Goal: Communication & Community: Answer question/provide support

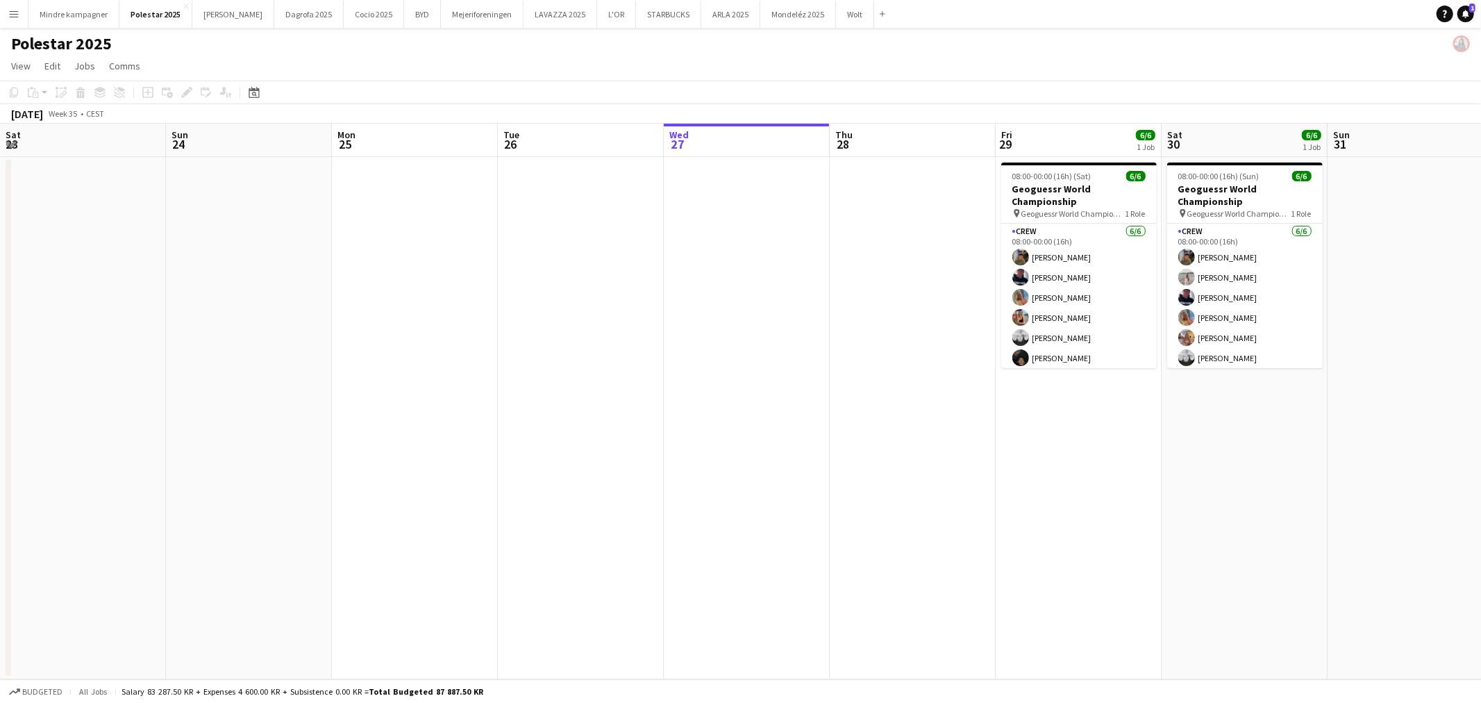
scroll to position [0, 280]
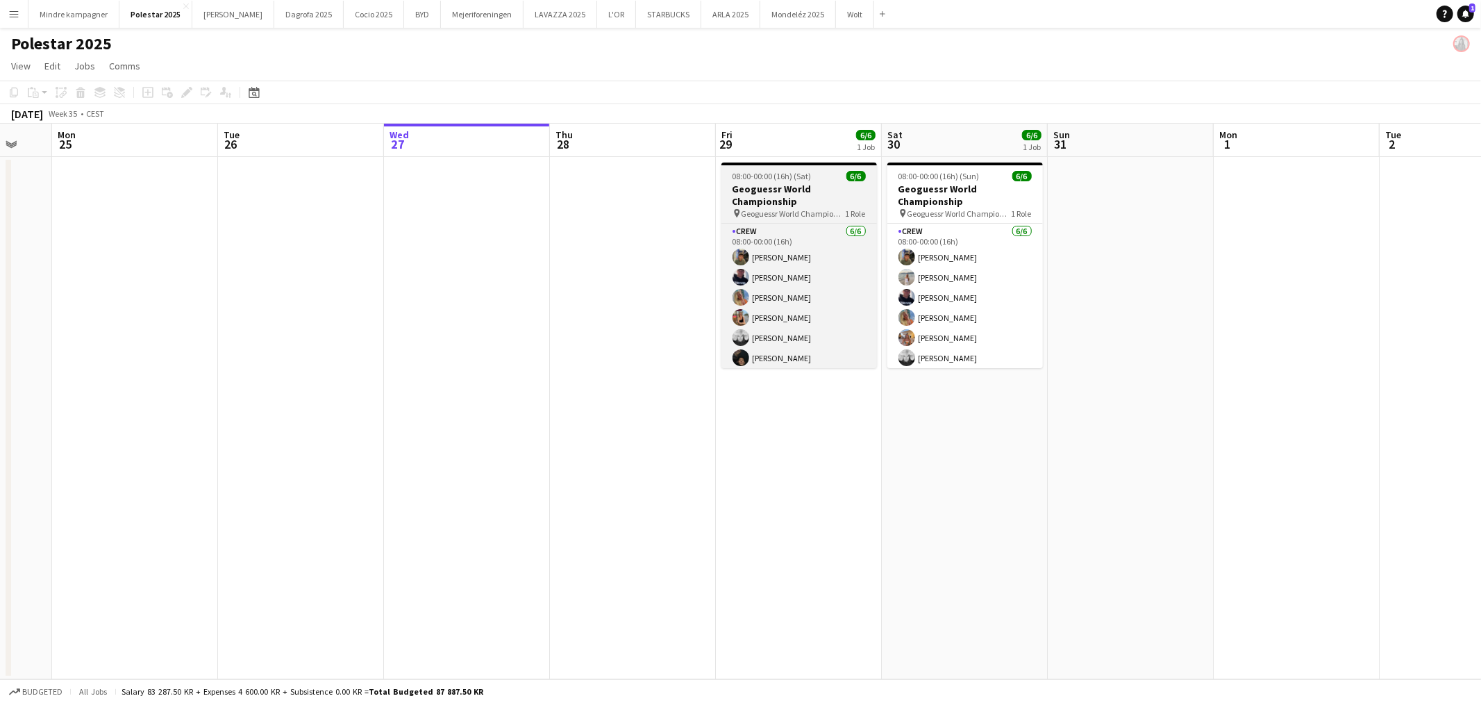
click at [807, 194] on h3 "Geoguessr World Championship" at bounding box center [800, 195] width 156 height 25
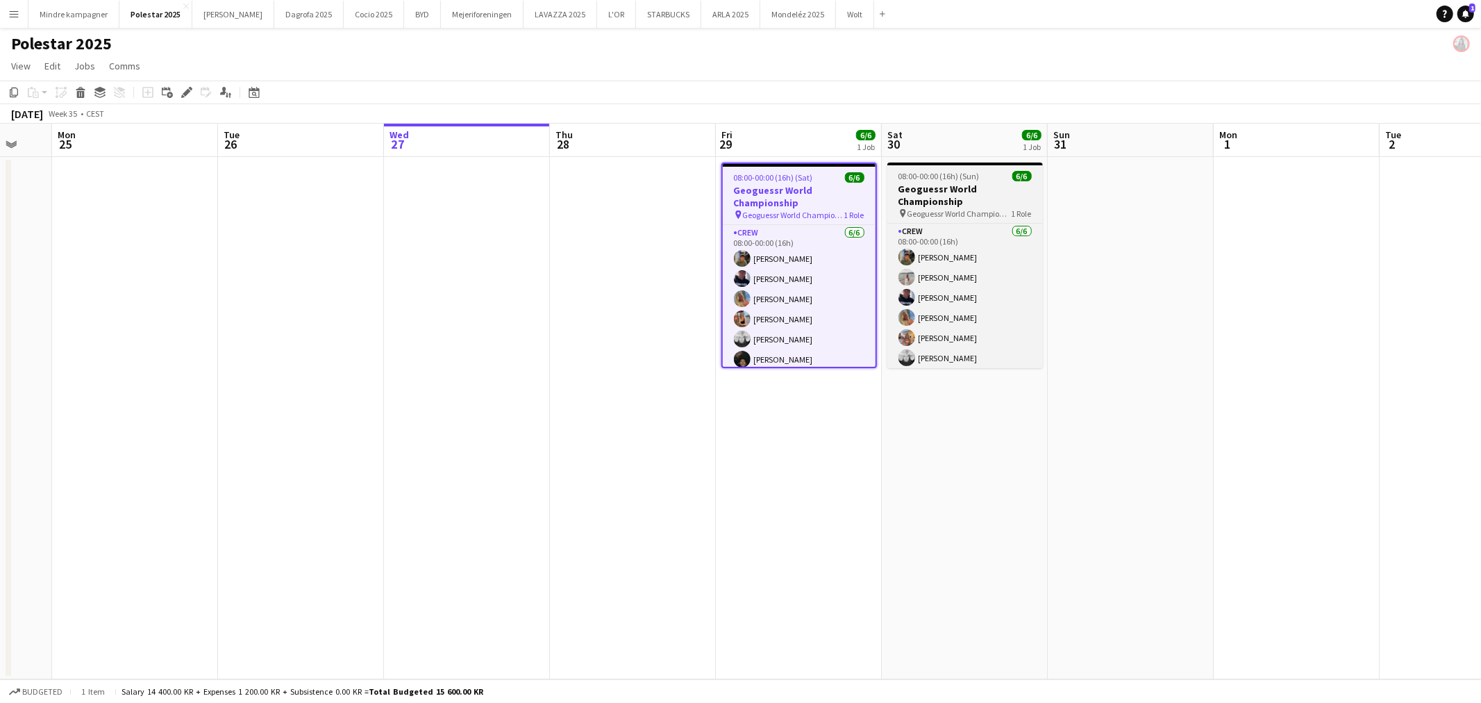
click at [974, 192] on h3 "Geoguessr World Championship" at bounding box center [966, 195] width 156 height 25
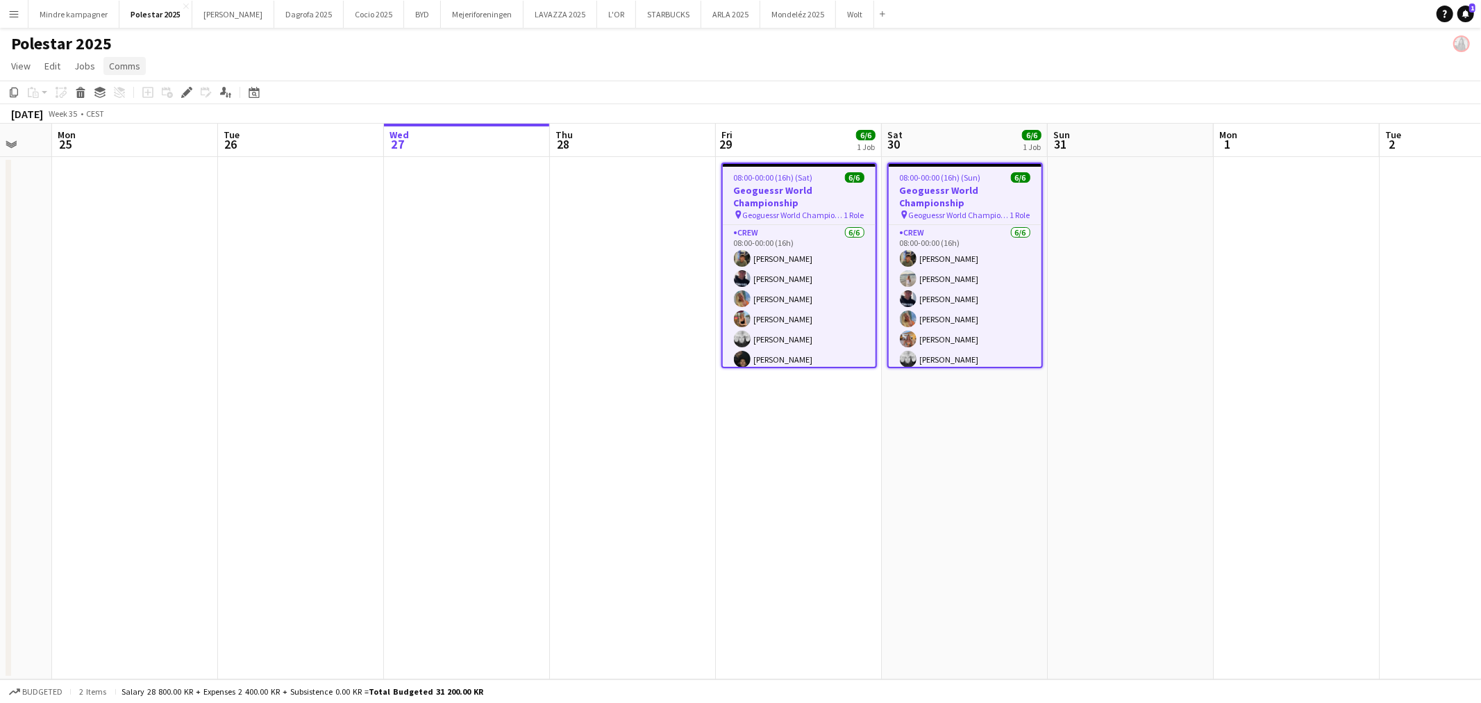
click at [129, 64] on span "Comms" at bounding box center [124, 66] width 31 height 13
click at [128, 58] on link "Comms" at bounding box center [124, 66] width 42 height 18
click at [128, 68] on span "Comms" at bounding box center [124, 66] width 31 height 13
click at [133, 126] on span "Create chat" at bounding box center [138, 125] width 49 height 13
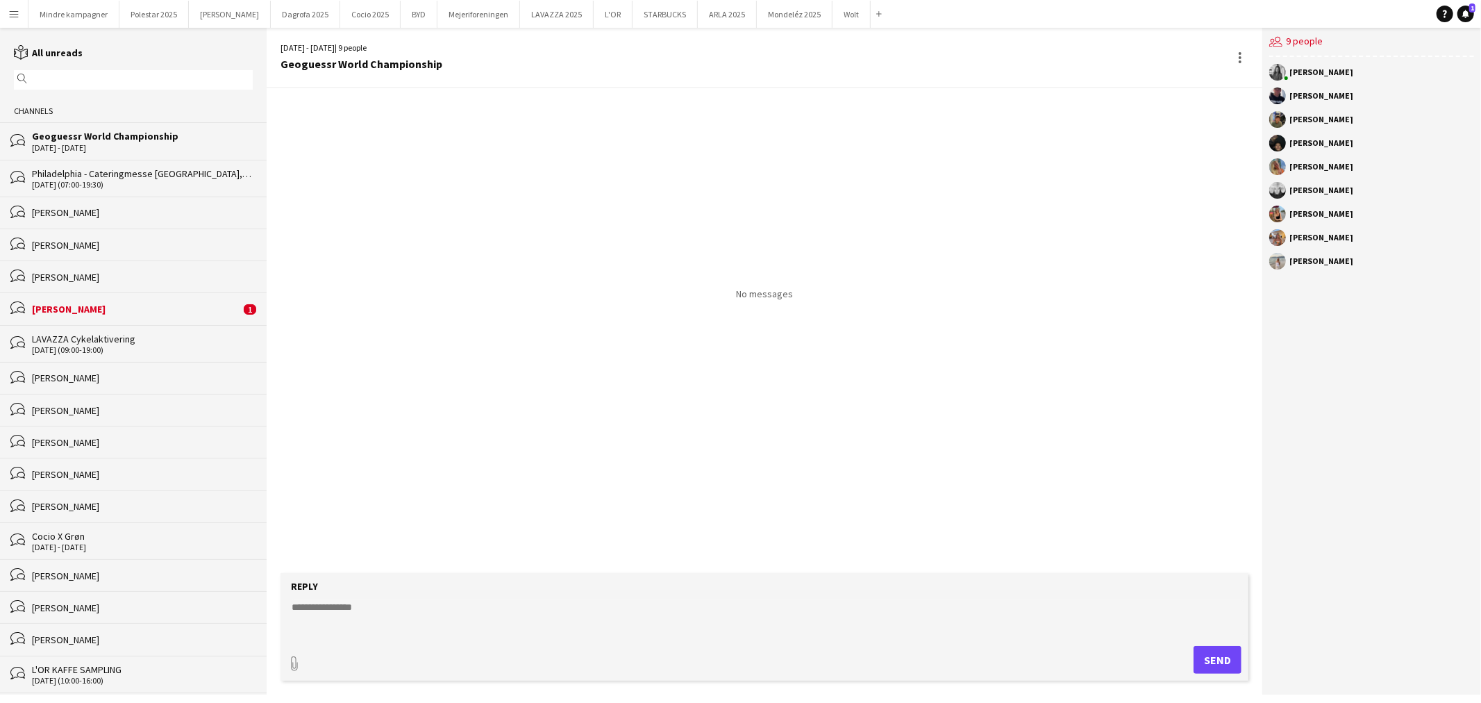
click at [404, 611] on textarea at bounding box center [767, 618] width 954 height 36
drag, startPoint x: 369, startPoint y: 629, endPoint x: 240, endPoint y: 626, distance: 129.2
click at [240, 626] on div "reading All unreads magnifier Channels bubbles Geoguessr World Championship [DA…" at bounding box center [740, 361] width 1481 height 667
click at [510, 629] on textarea "**********" at bounding box center [767, 618] width 954 height 36
click at [514, 633] on textarea "**********" at bounding box center [767, 618] width 954 height 36
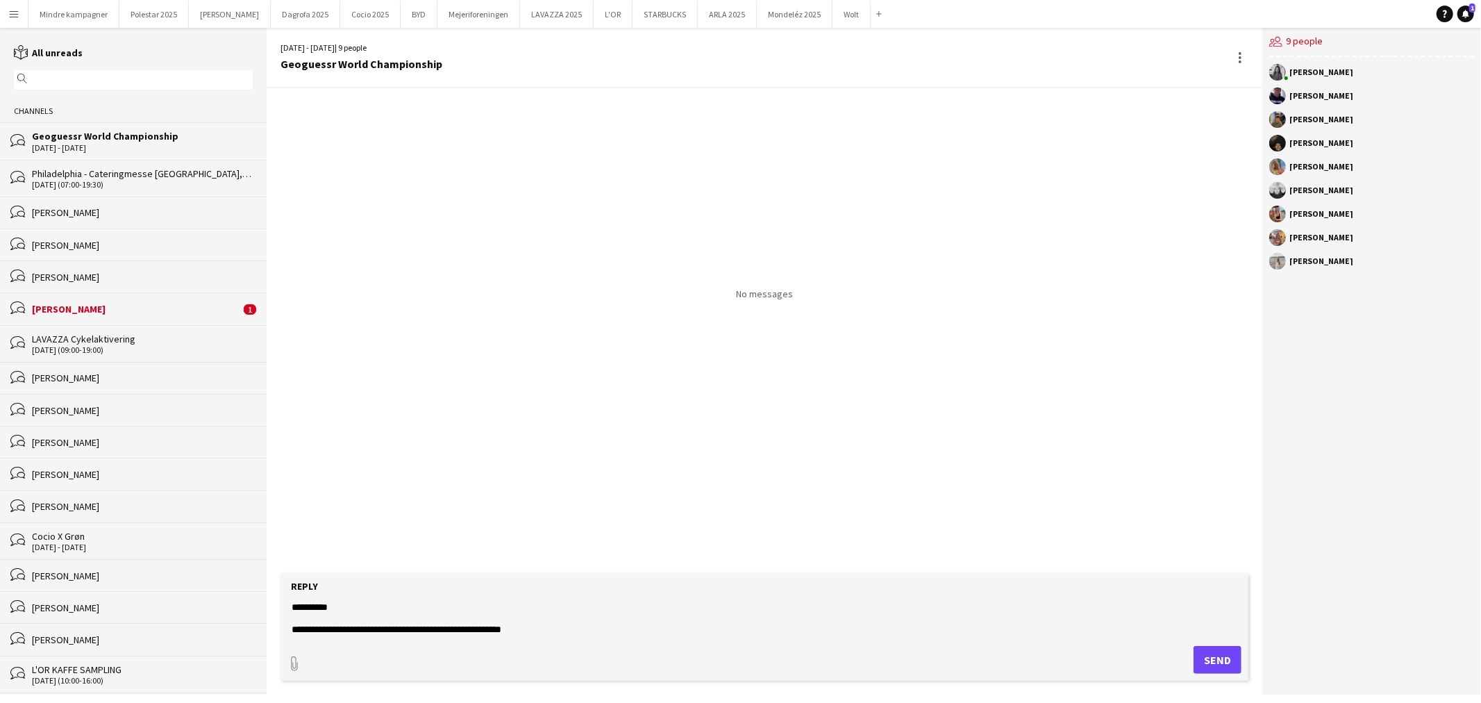
drag, startPoint x: 522, startPoint y: 627, endPoint x: 406, endPoint y: 630, distance: 116.7
click at [406, 630] on textarea "**********" at bounding box center [767, 618] width 954 height 36
click at [411, 626] on textarea "**********" at bounding box center [767, 618] width 954 height 36
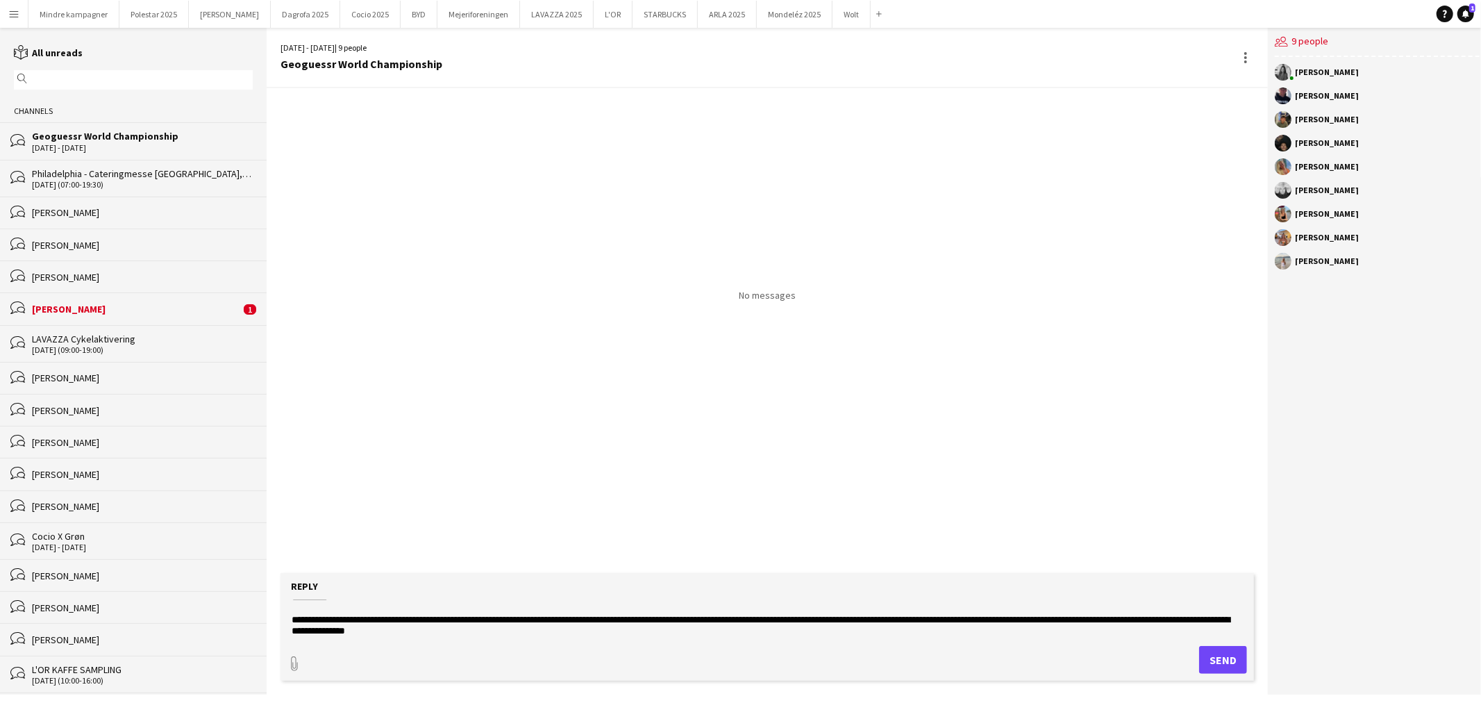
scroll to position [32, 0]
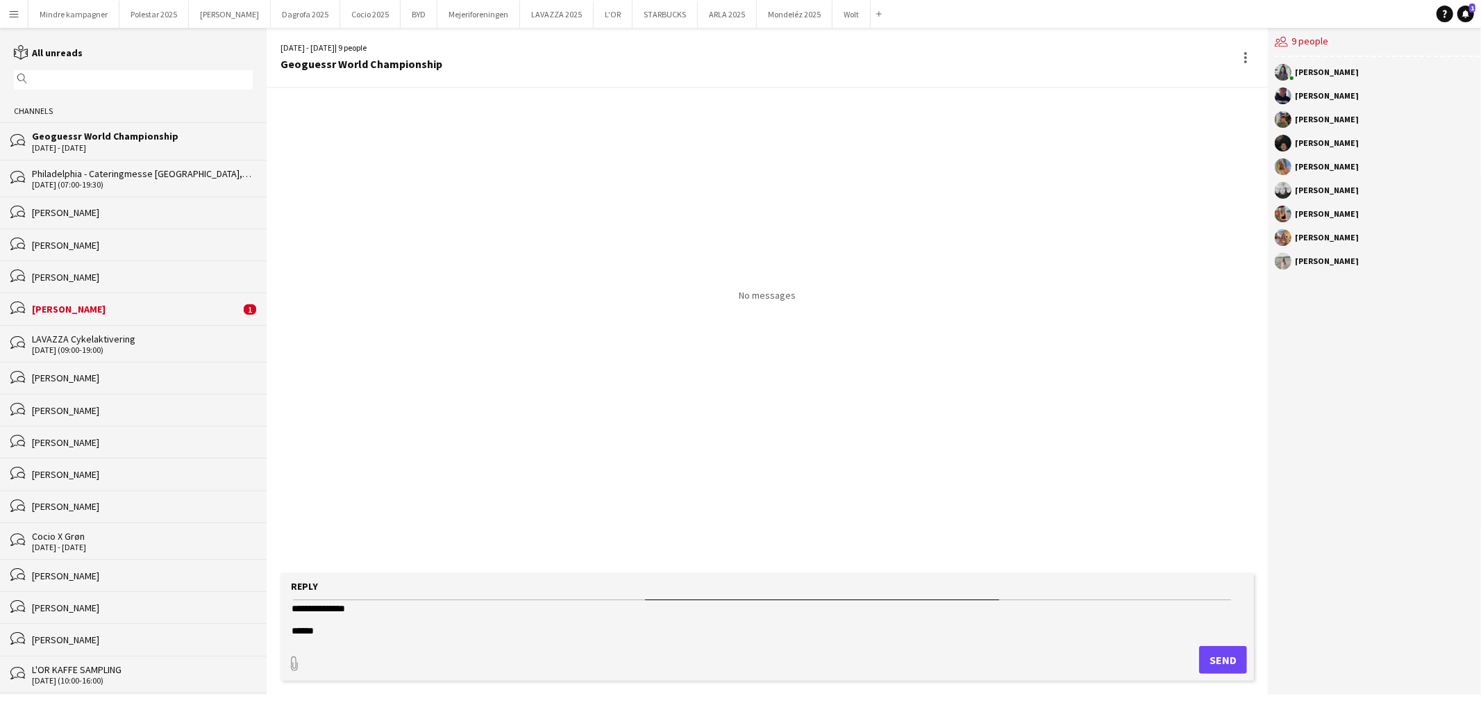
type textarea "**********"
click at [1218, 660] on button "Send" at bounding box center [1223, 660] width 48 height 28
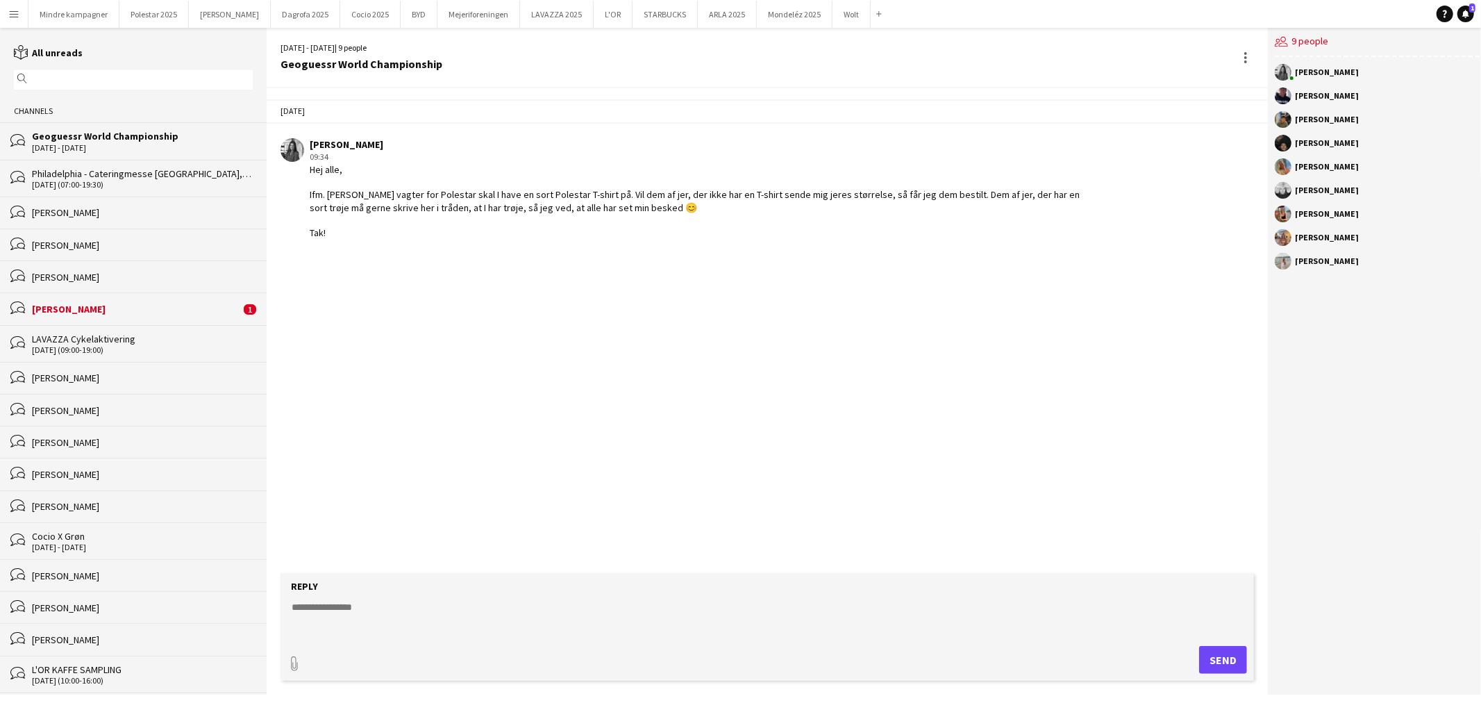
click at [97, 309] on div "[PERSON_NAME]" at bounding box center [136, 309] width 208 height 13
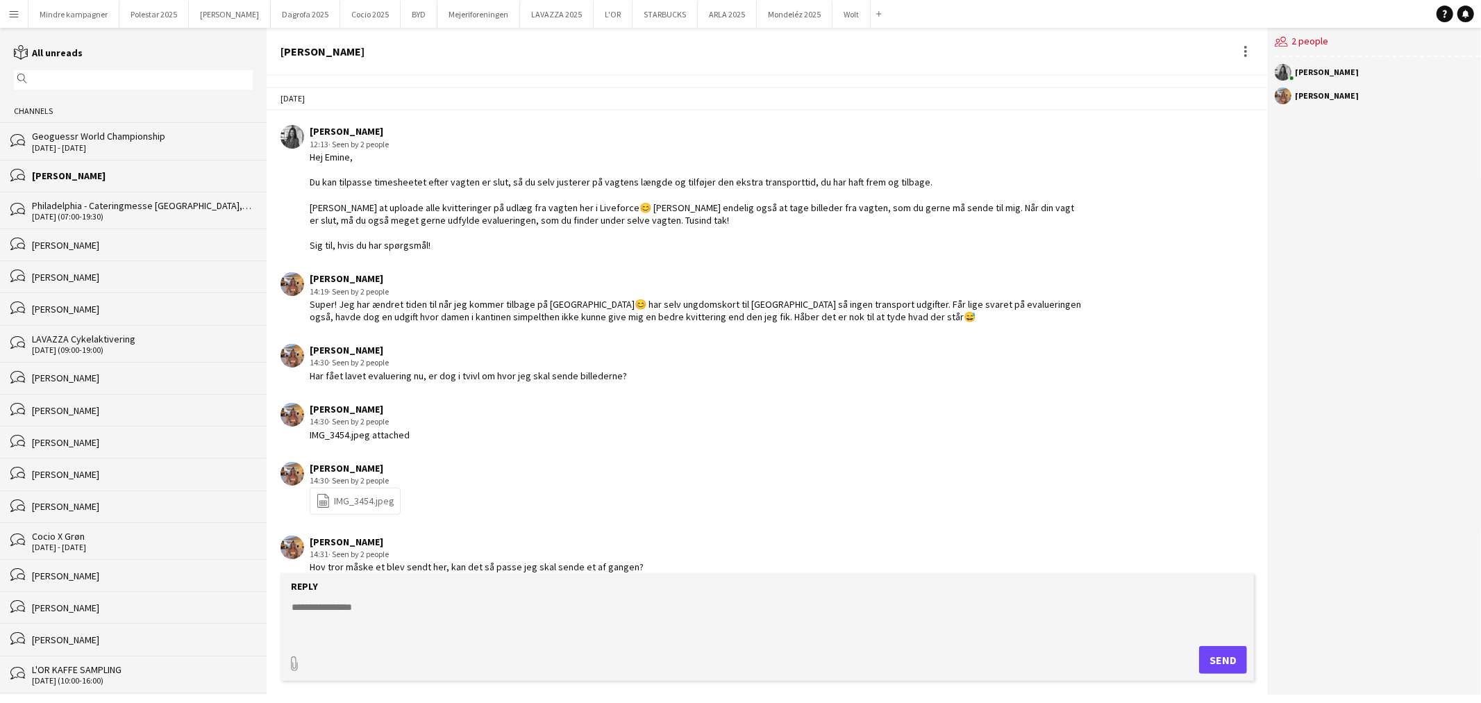
scroll to position [1272, 0]
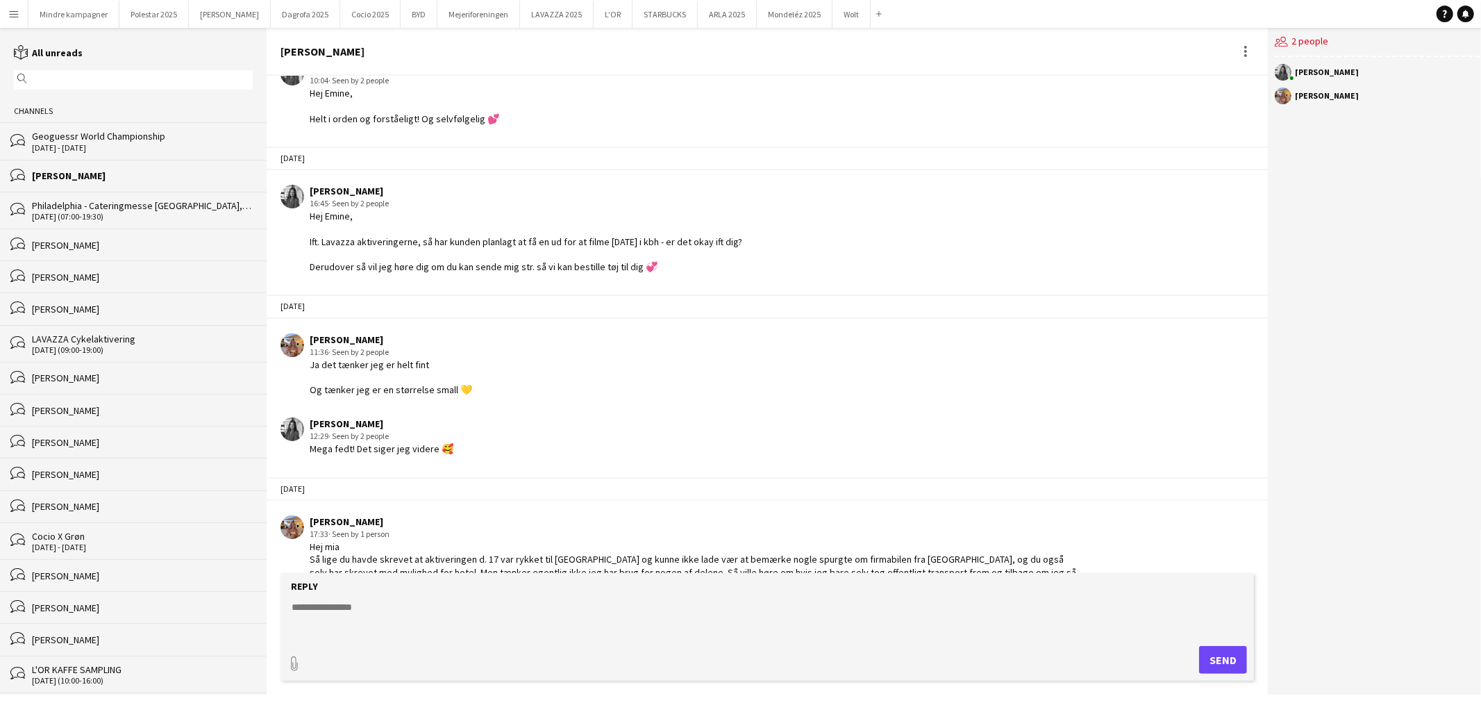
click at [389, 620] on textarea at bounding box center [767, 618] width 954 height 36
type textarea "**********"
click at [1226, 664] on button "Send" at bounding box center [1223, 660] width 48 height 28
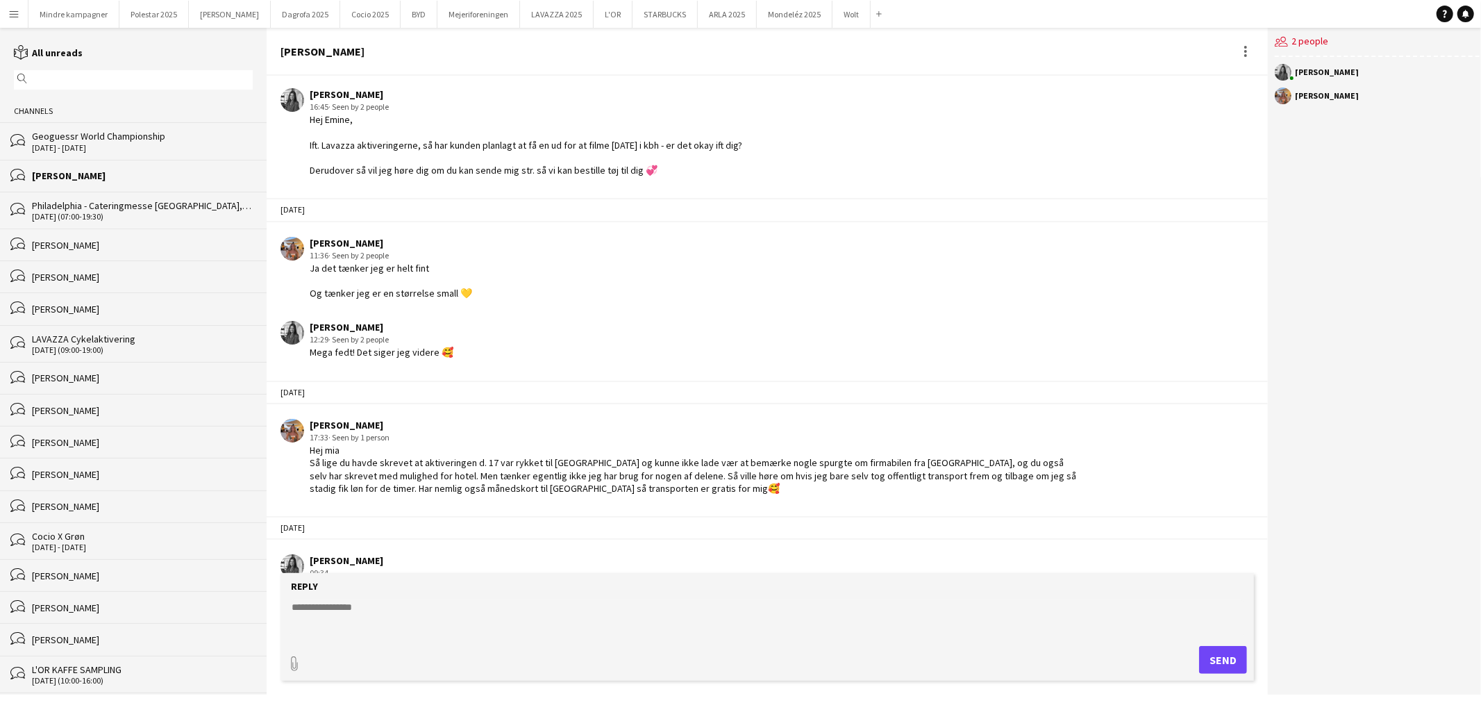
click at [132, 208] on div "Philadelphia - Cateringmesse [GEOGRAPHIC_DATA], Grenade - Cateringmesse Nord" at bounding box center [142, 205] width 221 height 13
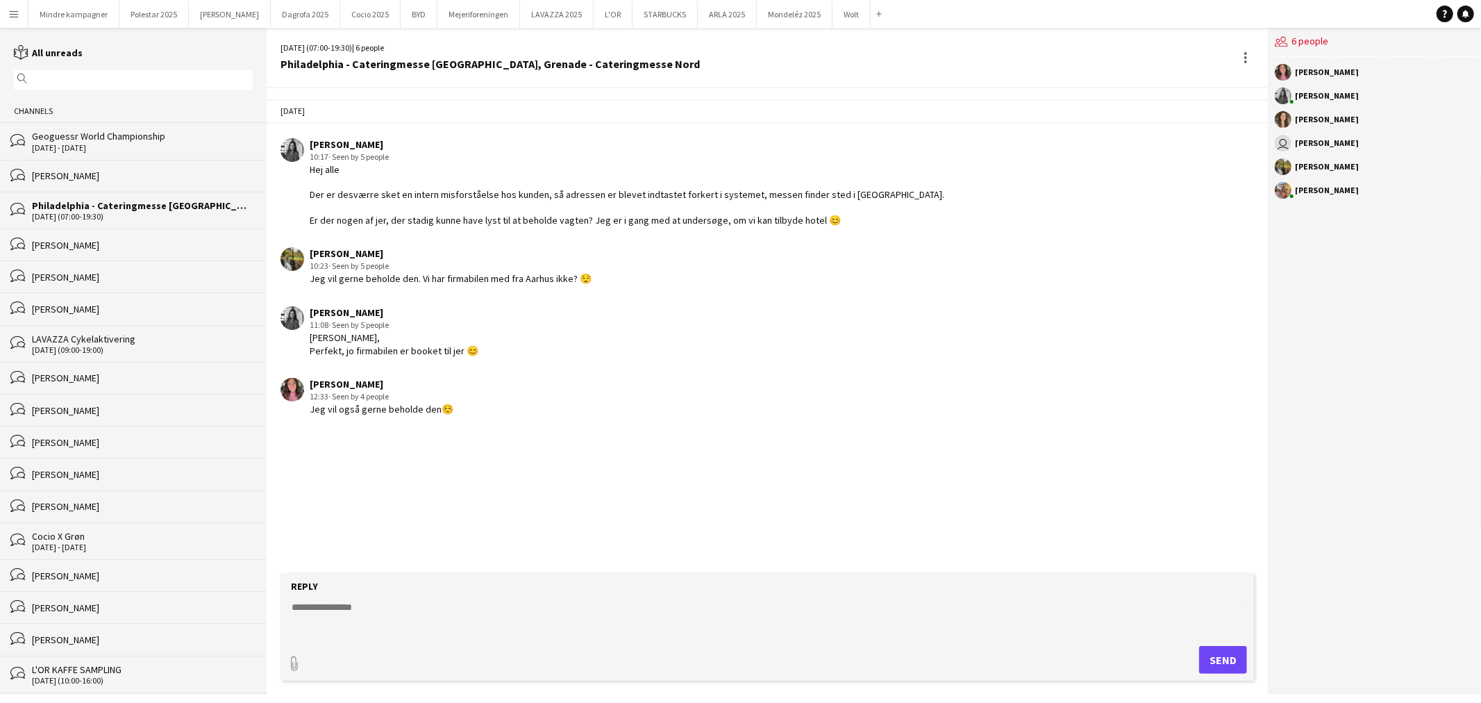
click at [126, 178] on div "[PERSON_NAME]" at bounding box center [142, 175] width 221 height 13
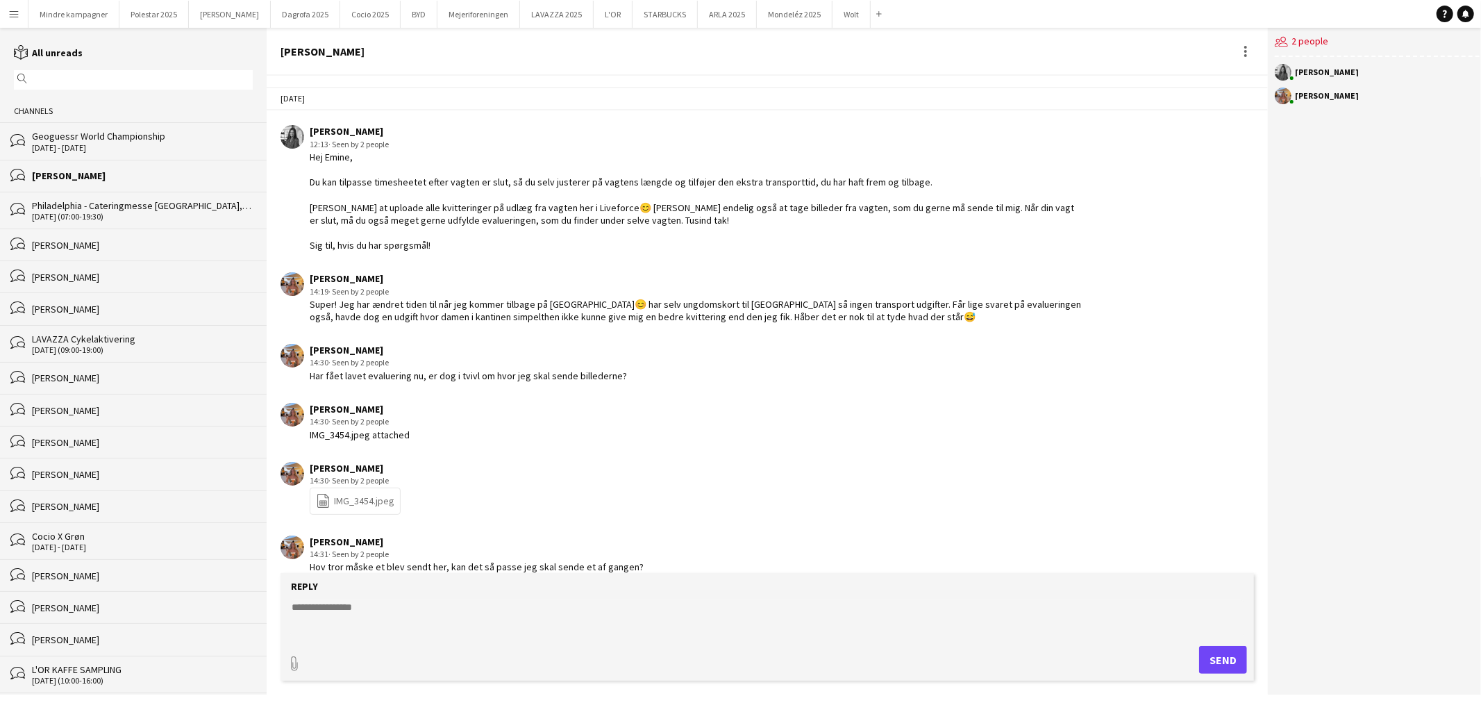
scroll to position [1381, 0]
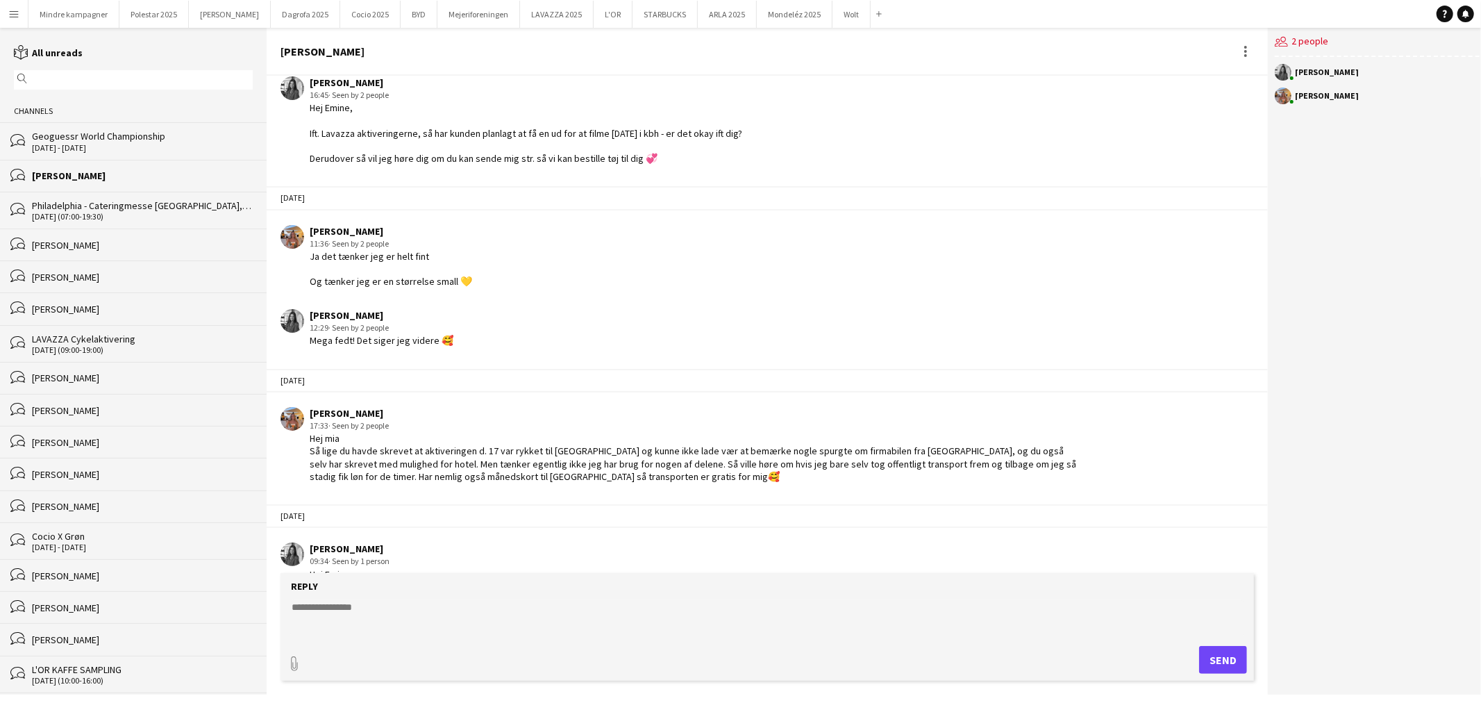
click at [132, 141] on div "Geoguessr World Championship" at bounding box center [142, 136] width 221 height 13
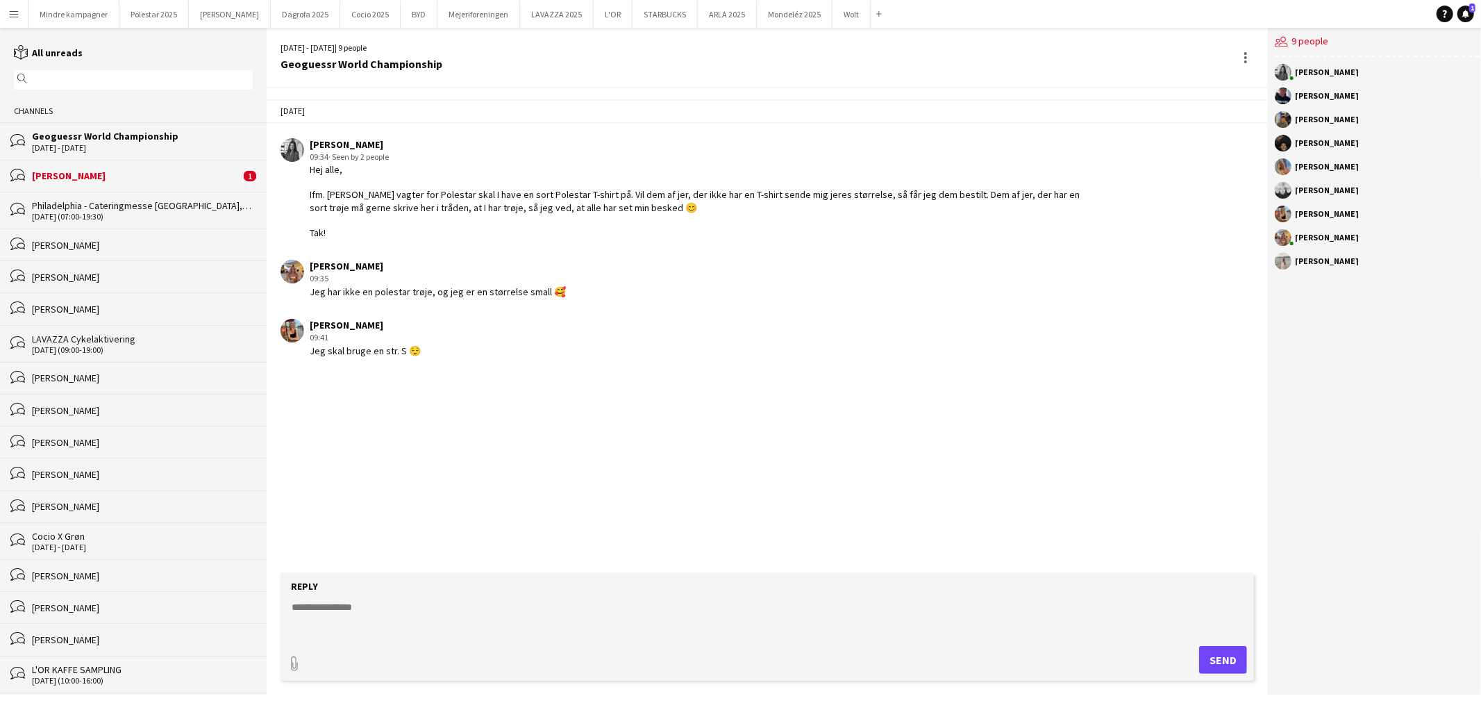
drag, startPoint x: 89, startPoint y: 179, endPoint x: 212, endPoint y: 344, distance: 206.0
click at [89, 179] on div "[PERSON_NAME]" at bounding box center [136, 175] width 208 height 13
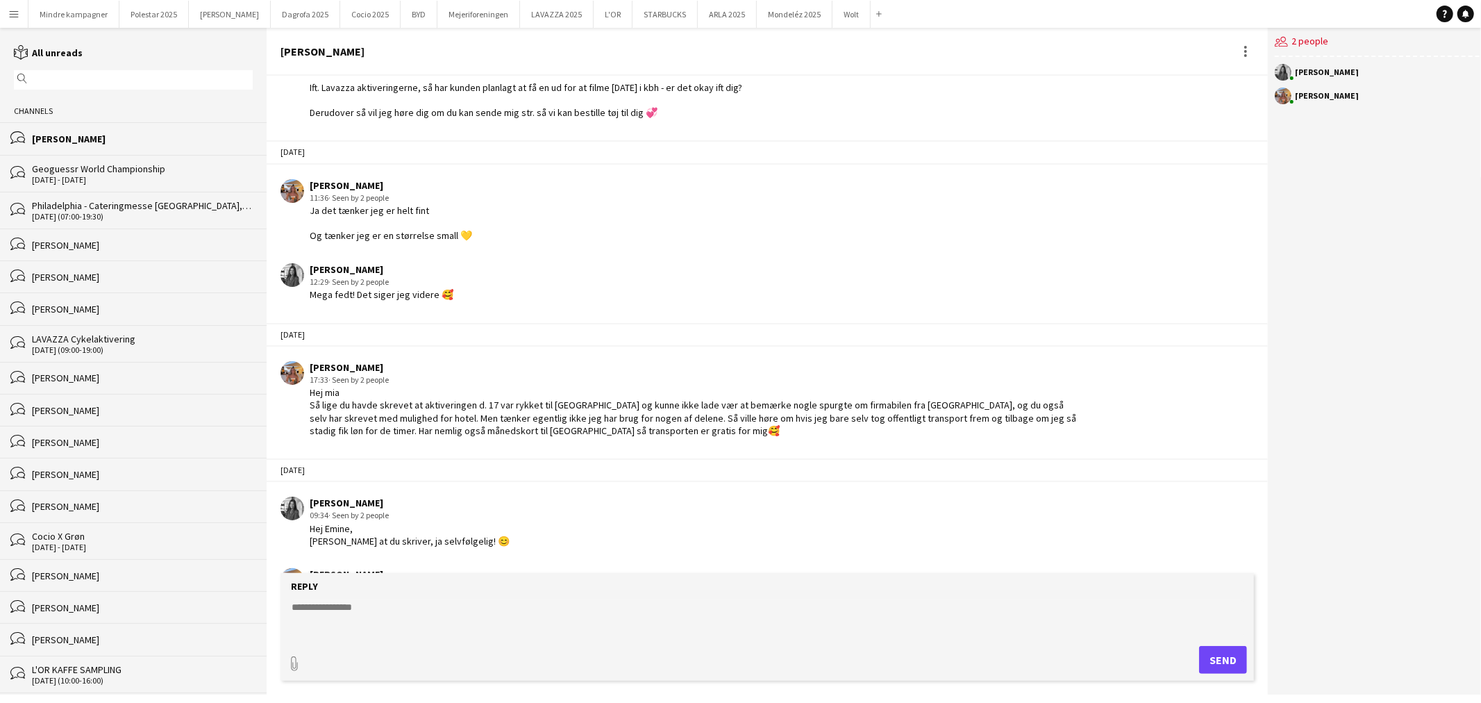
scroll to position [1440, 0]
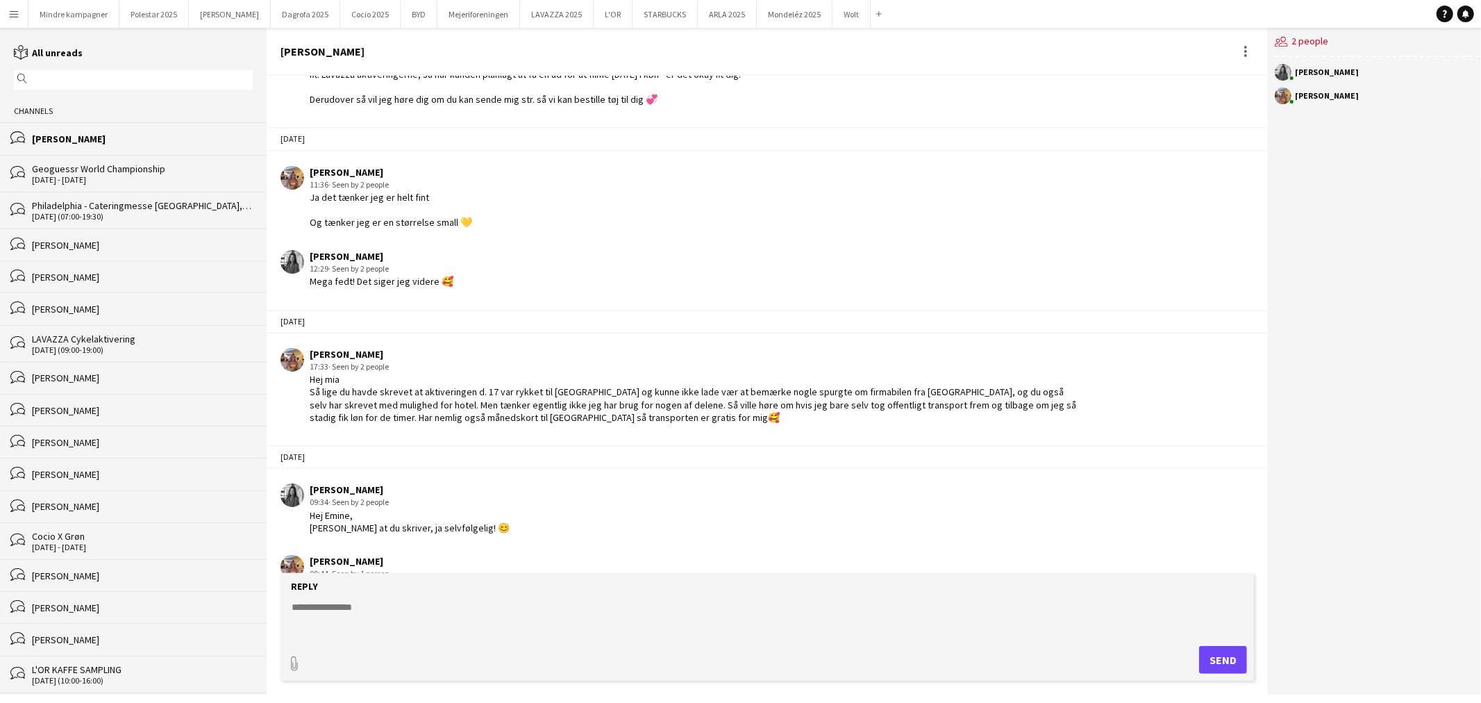
click at [375, 609] on textarea at bounding box center [767, 618] width 954 height 36
type textarea "********"
click at [1224, 662] on button "Send" at bounding box center [1223, 660] width 48 height 28
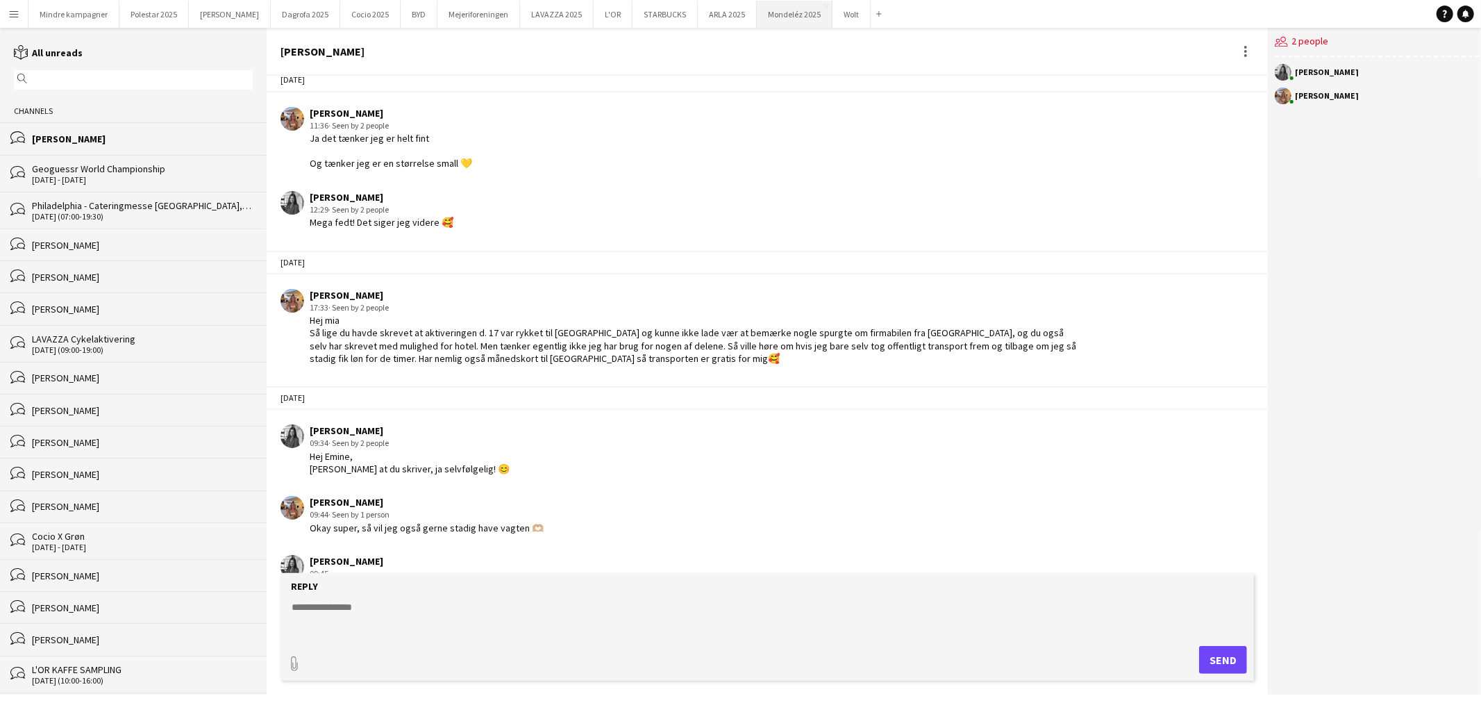
click at [760, 17] on button "Mondeléz 2025 Close" at bounding box center [795, 14] width 76 height 27
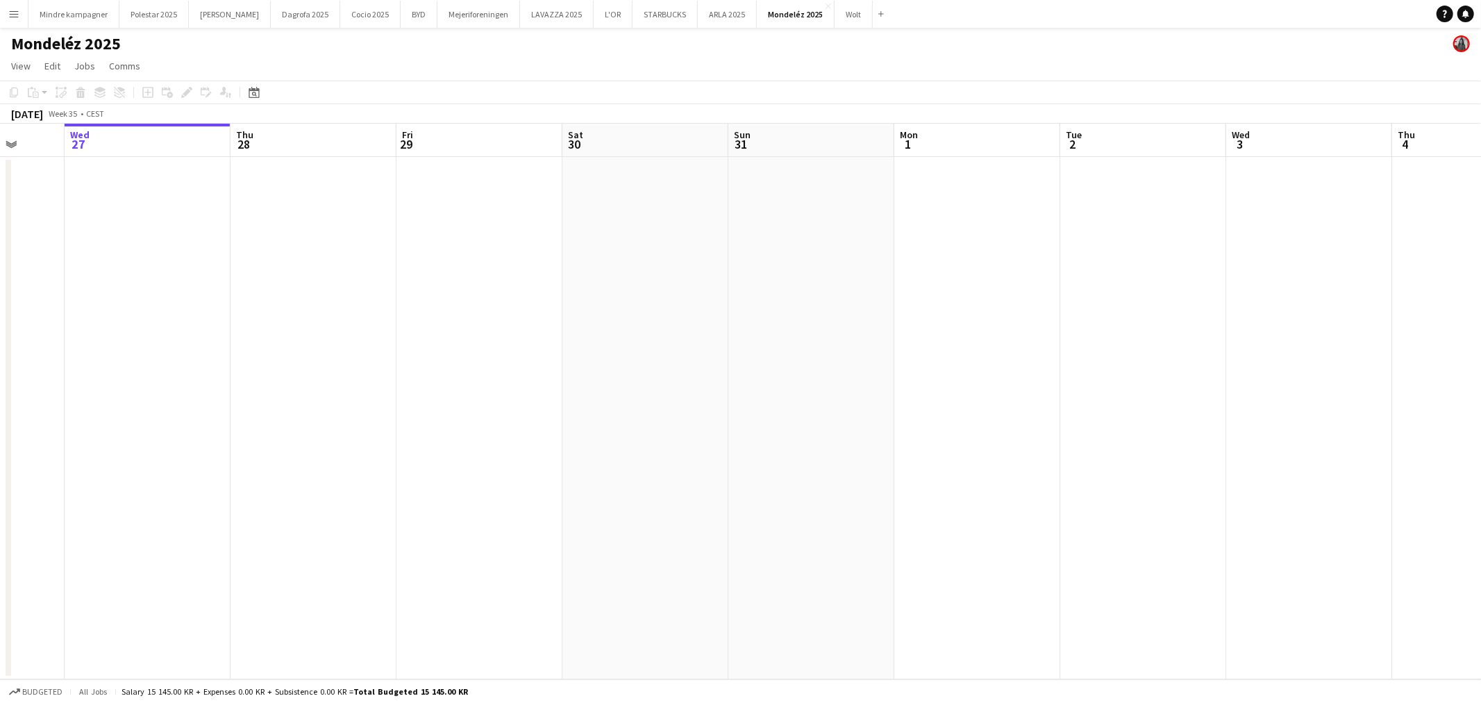
drag, startPoint x: 1038, startPoint y: 340, endPoint x: 567, endPoint y: 338, distance: 470.9
click at [567, 338] on app-calendar-viewport "Sun 24 Mon 25 Tue 26 Wed 27 Thu 28 Fri 29 Sat 30 Sun 31 Mon 1 Tue 2 Wed 3 Thu 4…" at bounding box center [740, 402] width 1481 height 556
drag, startPoint x: 1011, startPoint y: 328, endPoint x: 615, endPoint y: 340, distance: 396.1
click at [604, 346] on app-calendar-viewport "Wed 27 Thu 28 Fri 29 Sat 30 Sun 31 Mon 1 Tue 2 Wed 3 Thu 4 Fri 5 Sat 6 Sun 7 Mo…" at bounding box center [740, 402] width 1481 height 556
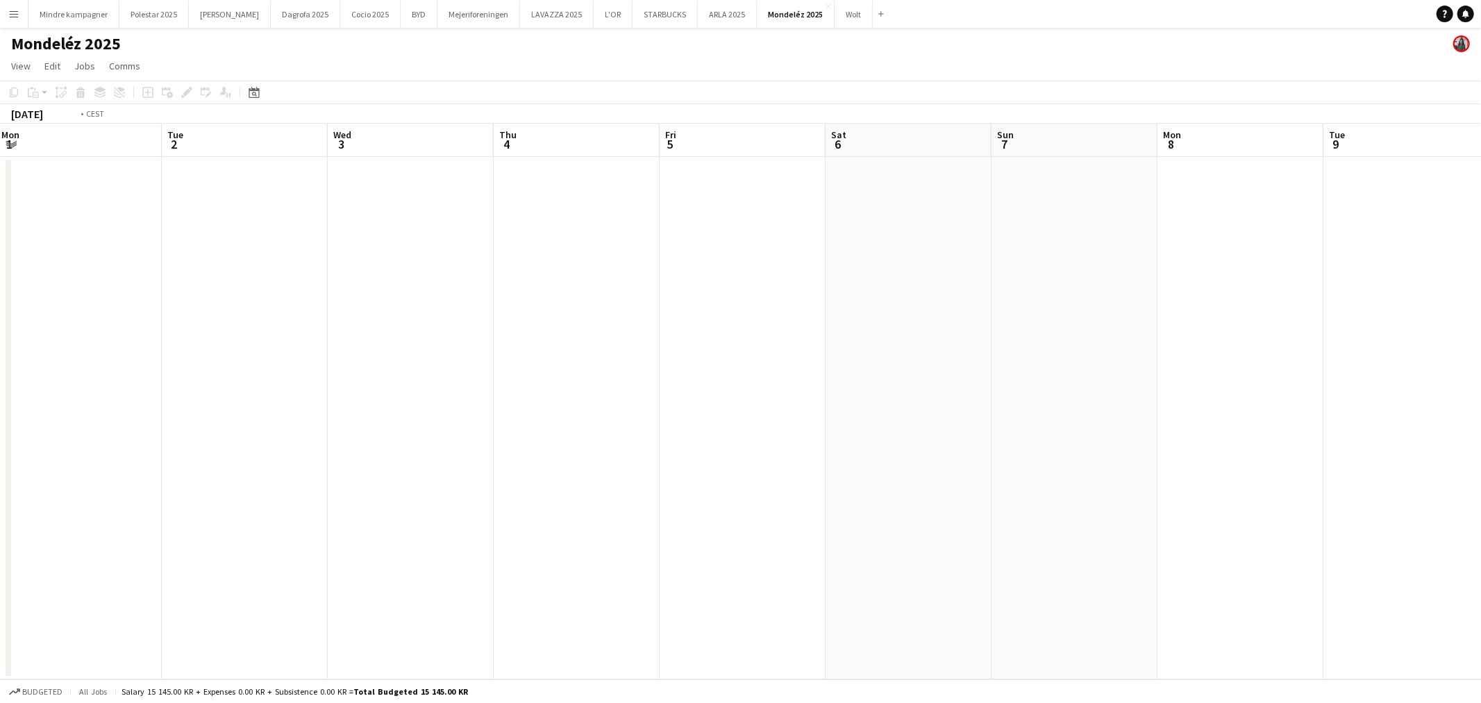
drag, startPoint x: 974, startPoint y: 329, endPoint x: 605, endPoint y: 327, distance: 368.8
click at [592, 331] on app-calendar-viewport "Fri 29 Sat 30 Sun 31 Mon 1 Tue 2 Wed 3 Thu 4 Fri 5 Sat 6 Sun 7 Mon 8 Tue 9 Wed …" at bounding box center [740, 402] width 1481 height 556
drag, startPoint x: 1072, startPoint y: 328, endPoint x: 547, endPoint y: 327, distance: 525.1
click at [545, 330] on app-calendar-viewport "Sun 31 Mon 1 Tue 2 Wed 3 Thu 4 Fri 5 Sat 6 Sun 7 Mon 8 Tue 9 Wed 10 Thu 11 Fri …" at bounding box center [740, 402] width 1481 height 556
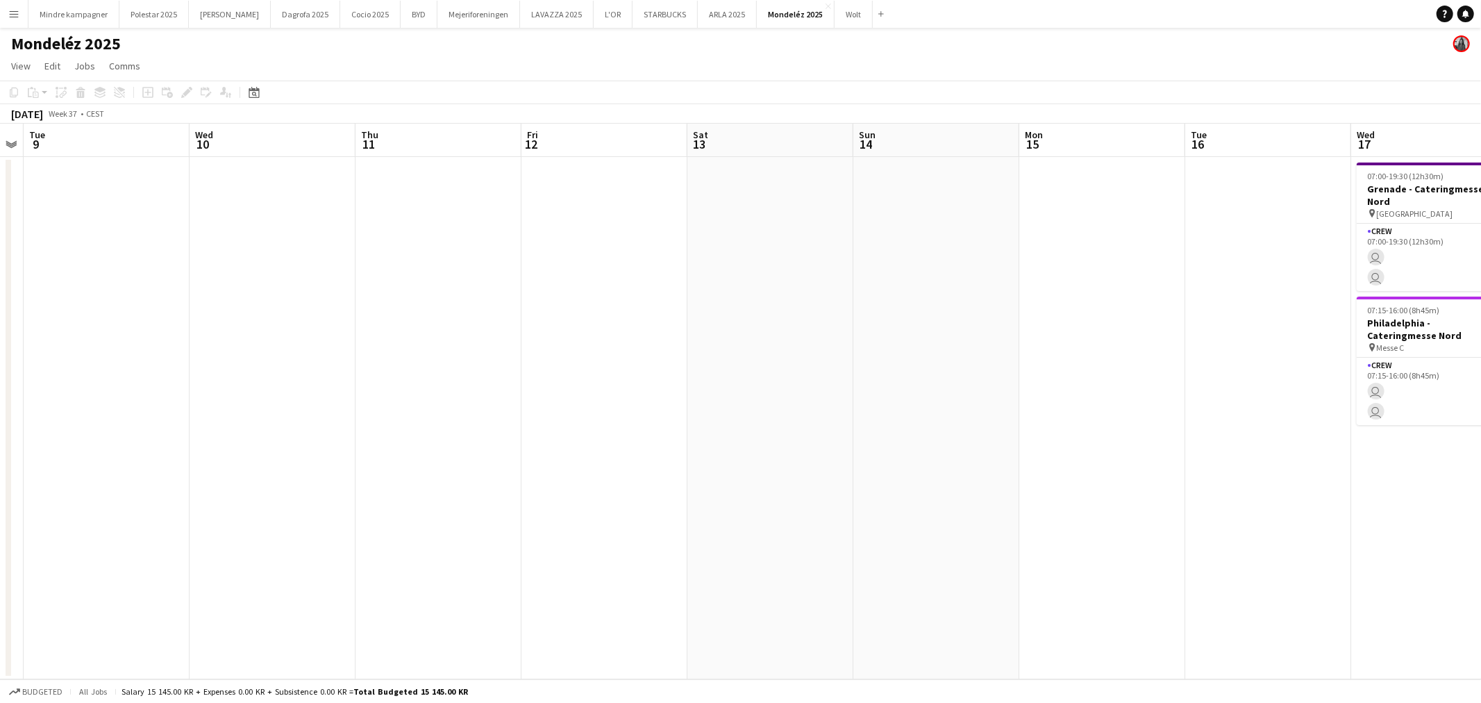
drag, startPoint x: 879, startPoint y: 317, endPoint x: 344, endPoint y: 310, distance: 534.8
click at [342, 314] on app-calendar-viewport "Sat 6 Sun 7 Mon 8 Tue 9 Wed 10 Thu 11 Fri 12 Sat 13 Sun 14 Mon 15 Tue 16 Wed 17…" at bounding box center [740, 402] width 1481 height 556
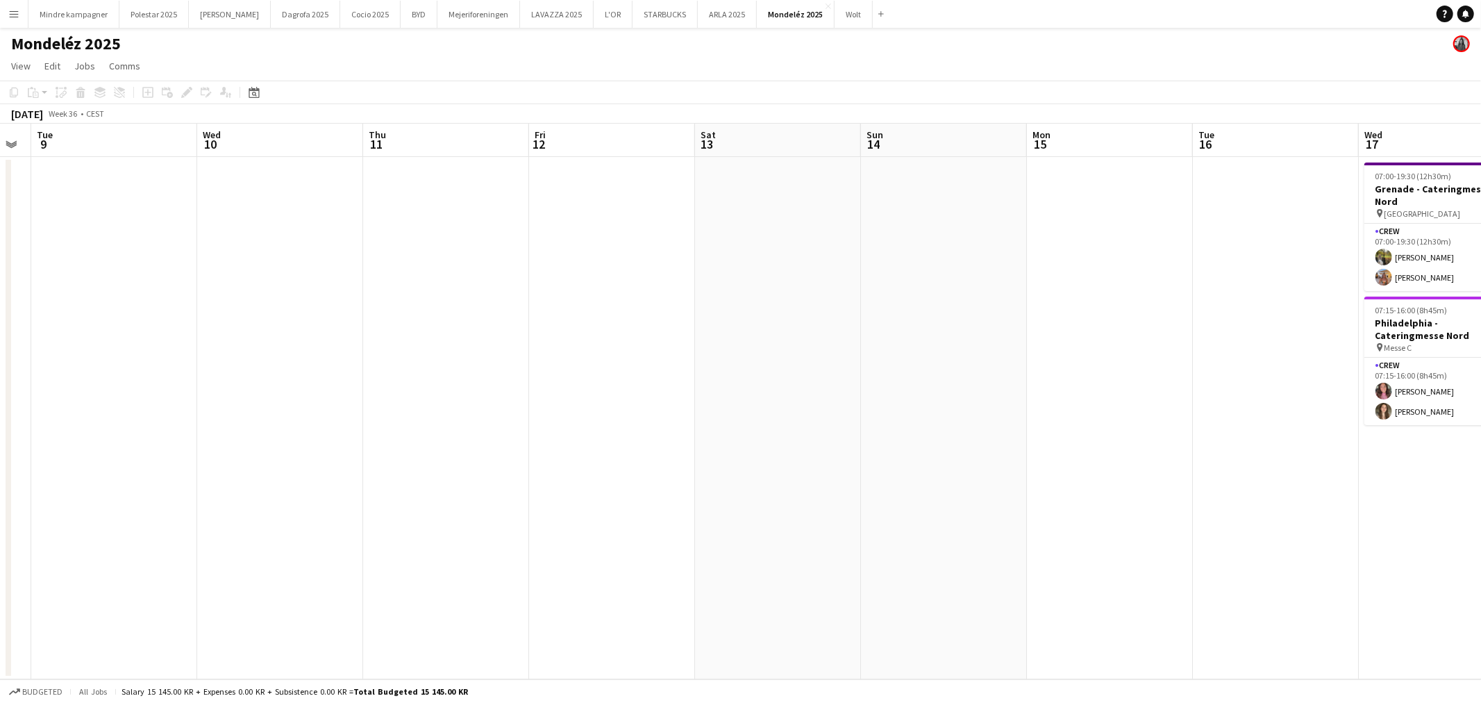
drag, startPoint x: 948, startPoint y: 310, endPoint x: 575, endPoint y: 330, distance: 373.5
click at [575, 330] on app-calendar-viewport "Sat 6 Sun 7 Mon 8 Tue 9 Wed 10 Thu 11 Fri 12 Sat 13 Sun 14 Mon 15 Tue 16 Wed 17…" at bounding box center [740, 402] width 1481 height 556
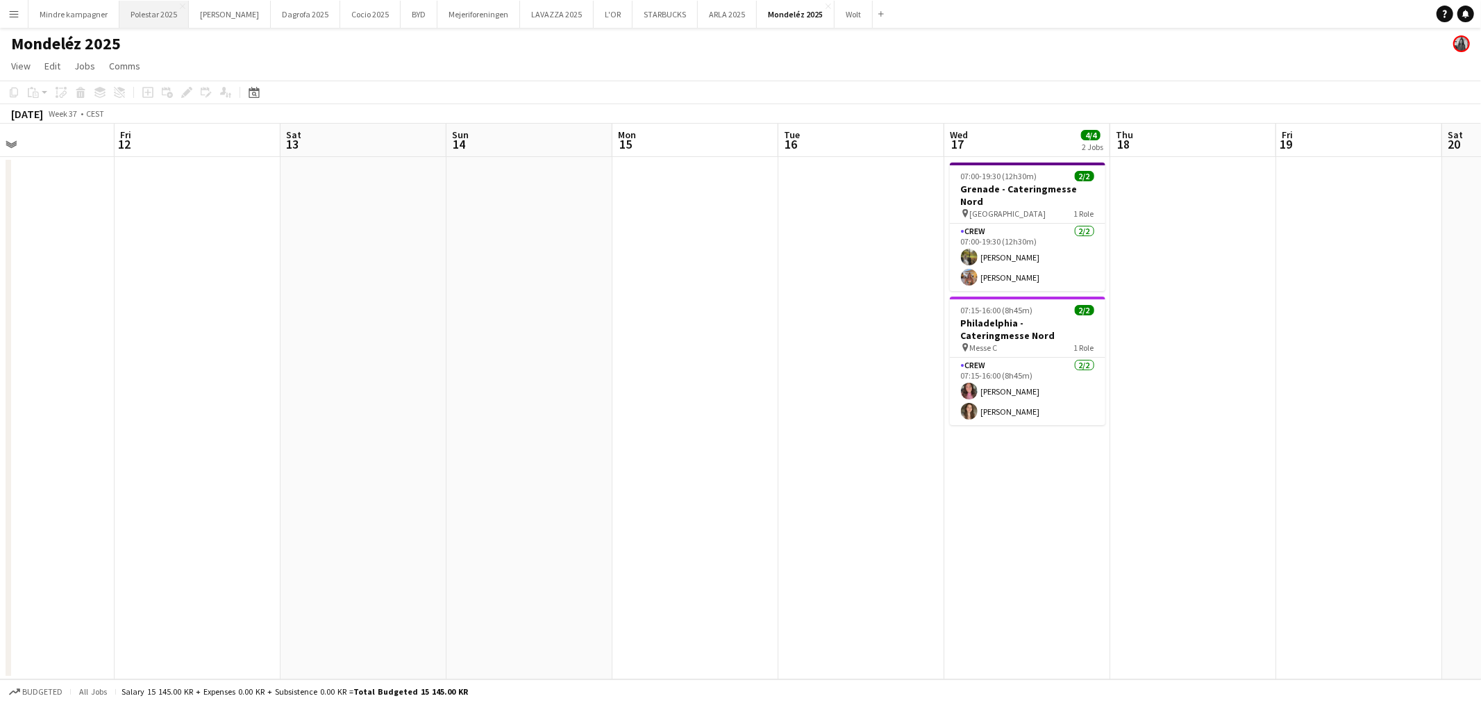
click at [147, 16] on button "Polestar 2025 Close" at bounding box center [153, 14] width 69 height 27
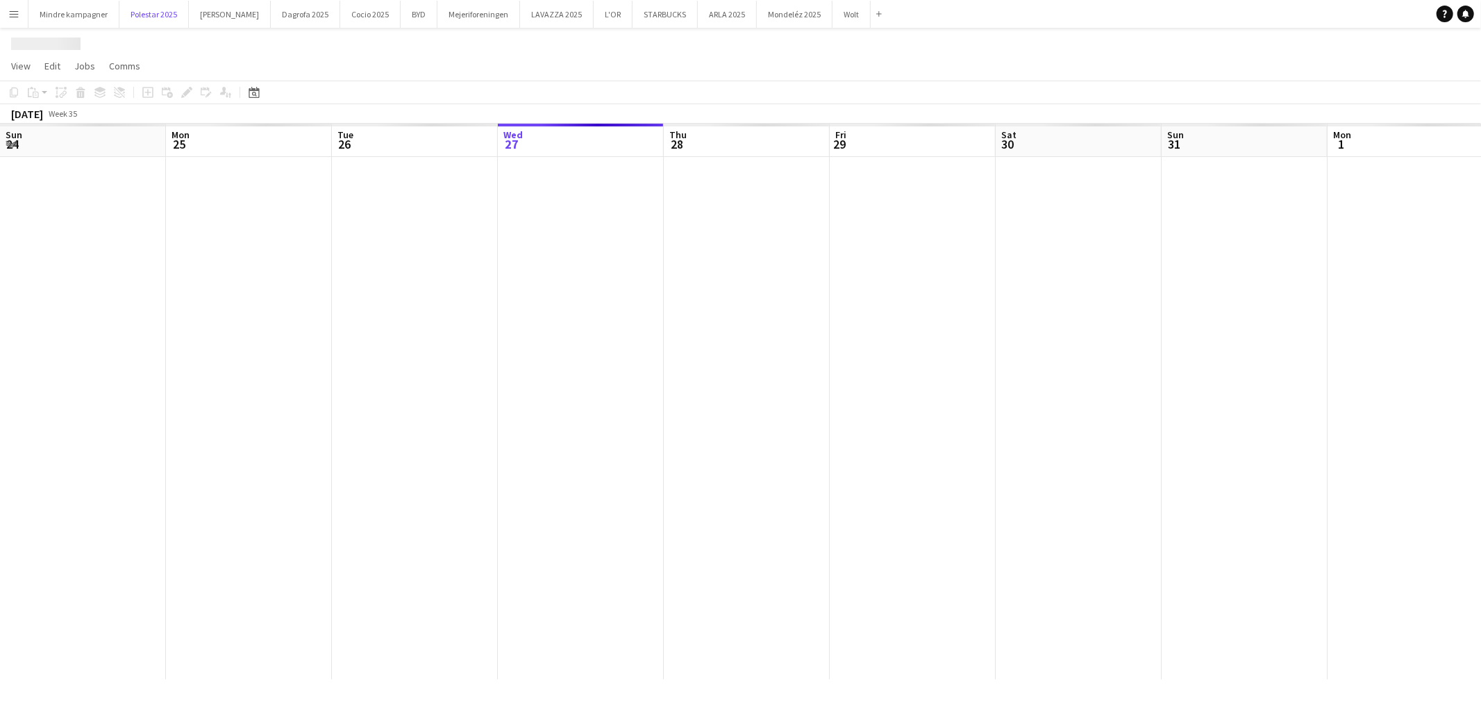
scroll to position [0, 331]
